Goal: Find contact information: Obtain details needed to contact an individual or organization

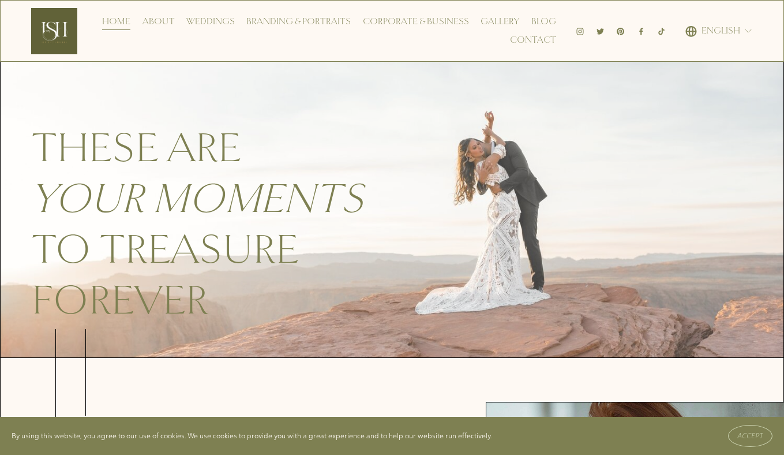
click at [533, 43] on link "Contact" at bounding box center [533, 40] width 46 height 18
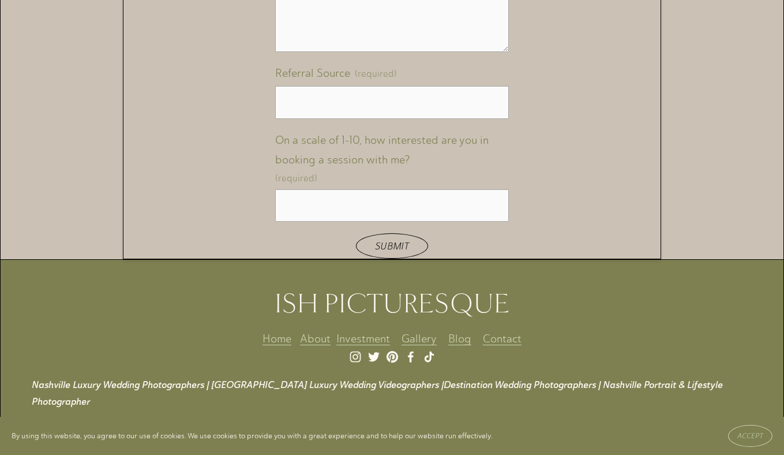
scroll to position [1354, 0]
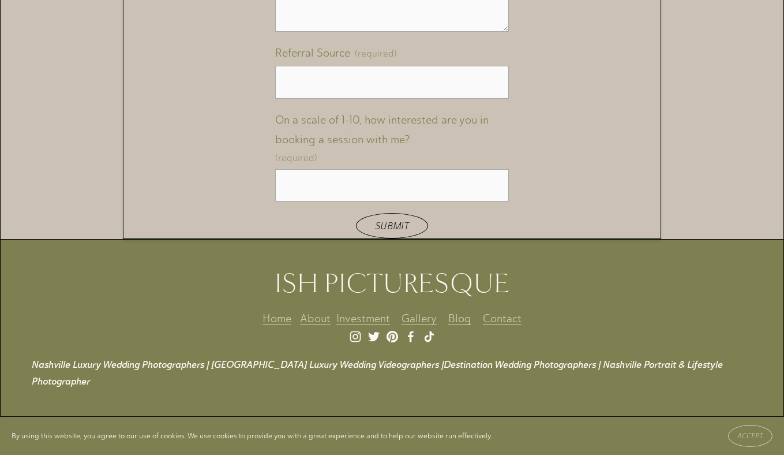
click at [409, 336] on p at bounding box center [408, 339] width 752 height 17
click at [411, 340] on p at bounding box center [408, 339] width 752 height 17
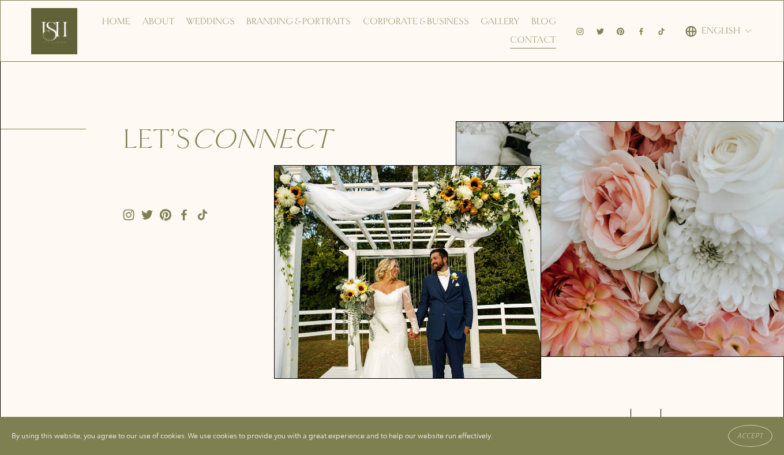
click at [182, 210] on use "Facebook" at bounding box center [183, 214] width 23 height 23
